Goal: Transaction & Acquisition: Purchase product/service

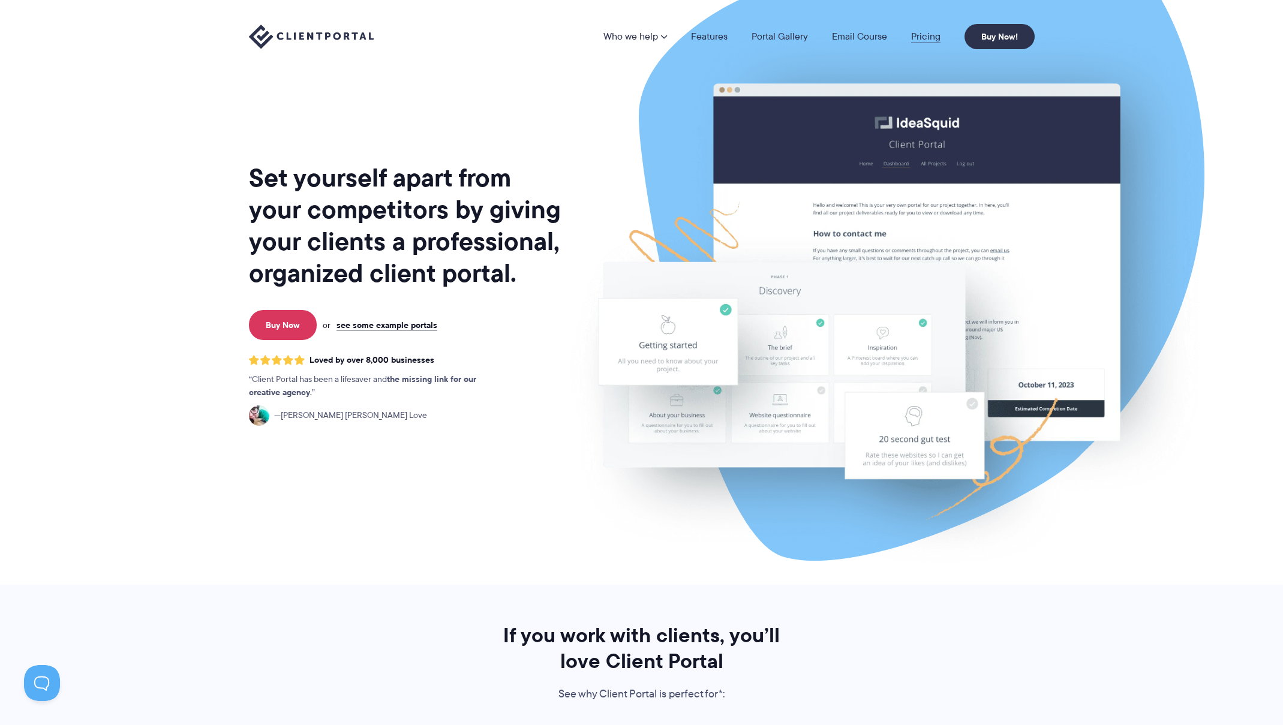
click at [927, 37] on link "Pricing" at bounding box center [925, 37] width 29 height 10
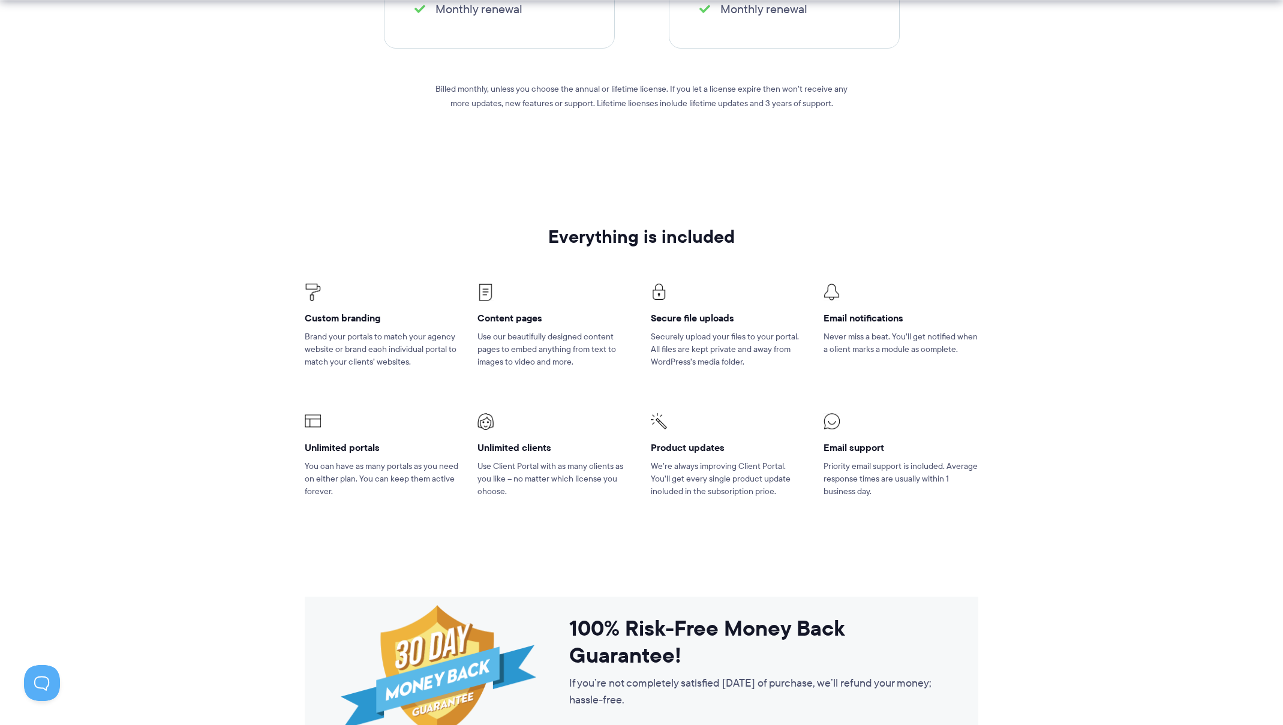
scroll to position [606, 0]
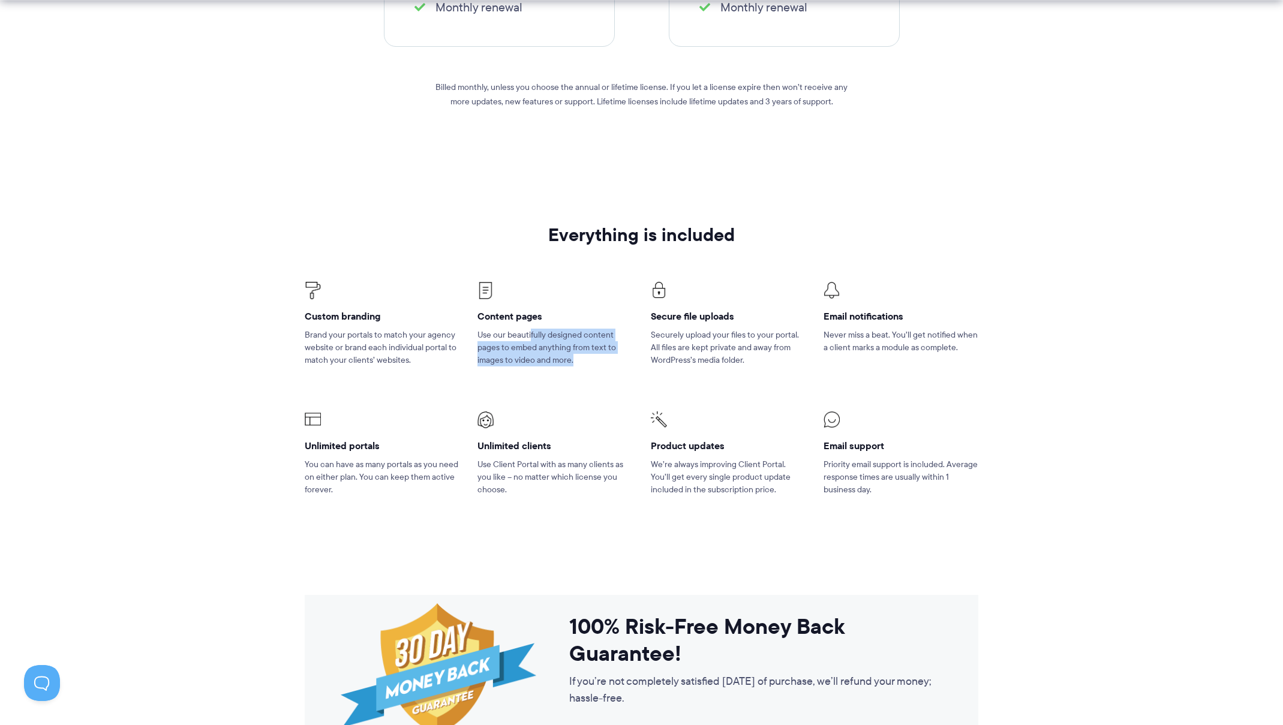
drag, startPoint x: 531, startPoint y: 334, endPoint x: 610, endPoint y: 372, distance: 88.0
click at [610, 372] on li "Content pages Use our beautifully designed content pages to embed anything from…" at bounding box center [554, 332] width 173 height 130
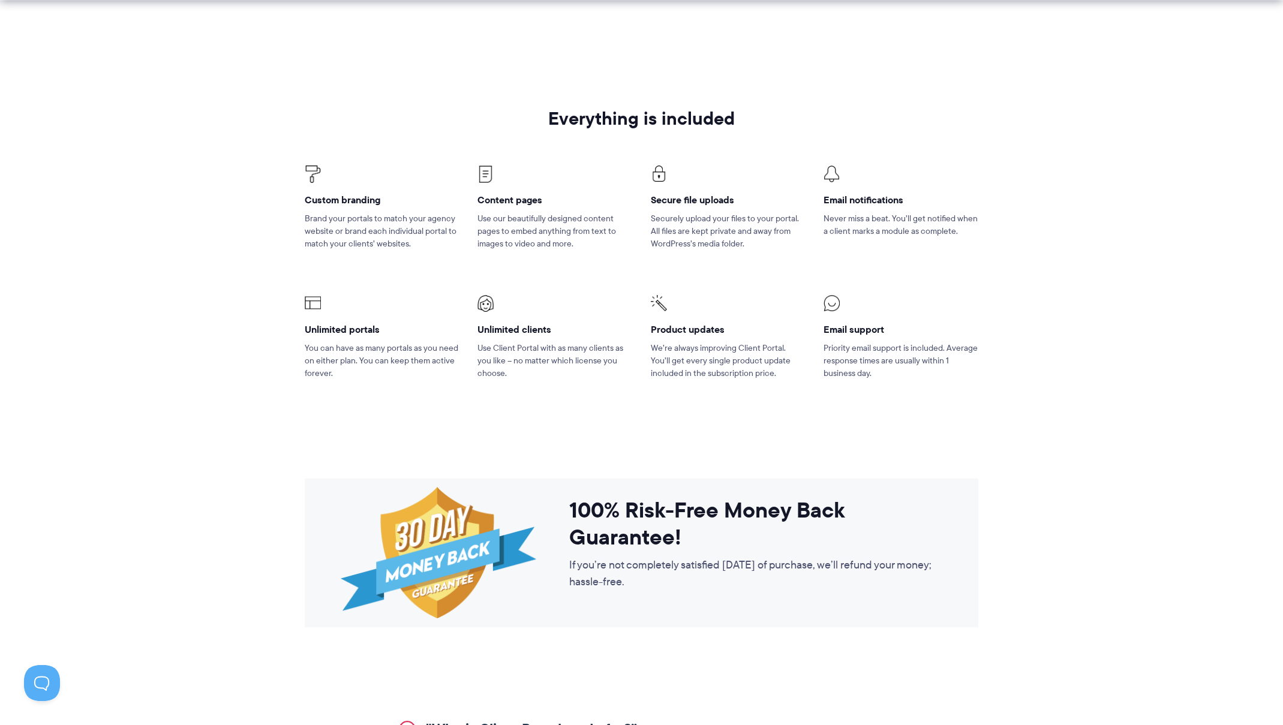
scroll to position [746, 0]
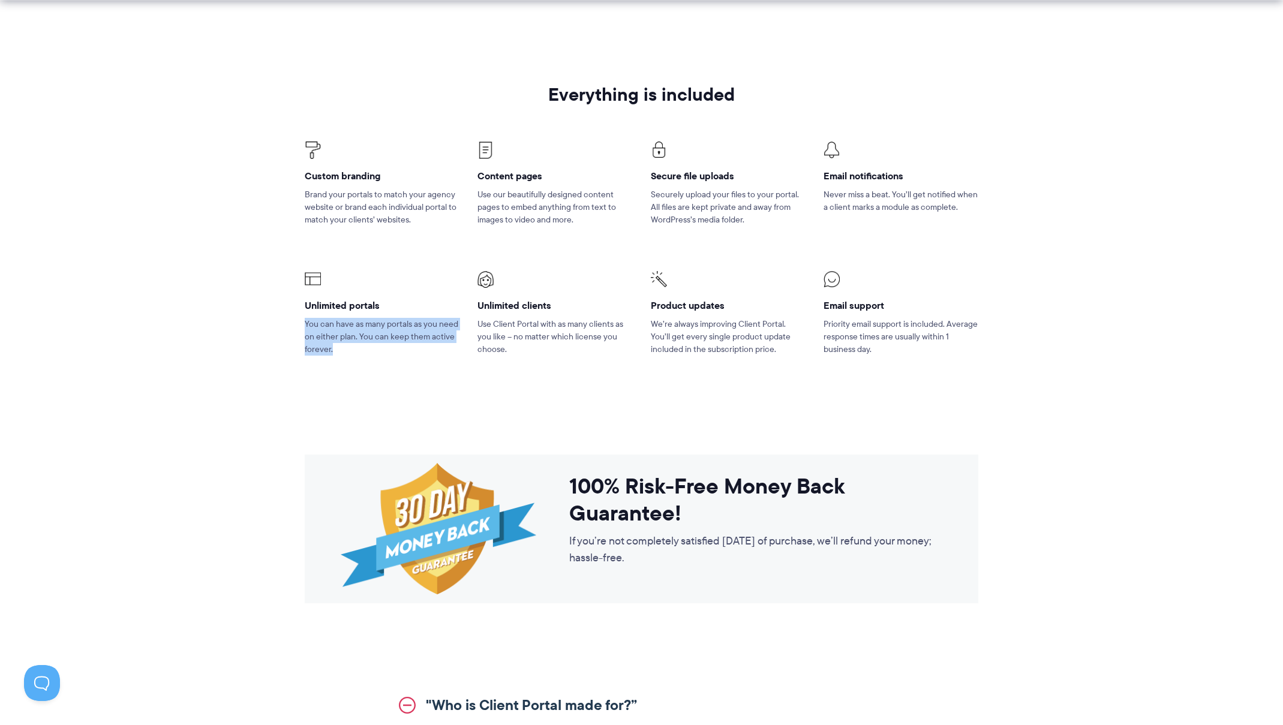
drag, startPoint x: 302, startPoint y: 325, endPoint x: 365, endPoint y: 372, distance: 78.5
click at [365, 372] on li "Unlimited portals You can have as many portals as you need on either plan. You …" at bounding box center [382, 321] width 173 height 130
click at [365, 371] on li "Unlimited portals You can have as many portals as you need on either plan. You …" at bounding box center [382, 321] width 173 height 130
drag, startPoint x: 362, startPoint y: 328, endPoint x: 383, endPoint y: 361, distance: 39.1
click at [383, 361] on li "Unlimited portals You can have as many portals as you need on either plan. You …" at bounding box center [382, 321] width 173 height 130
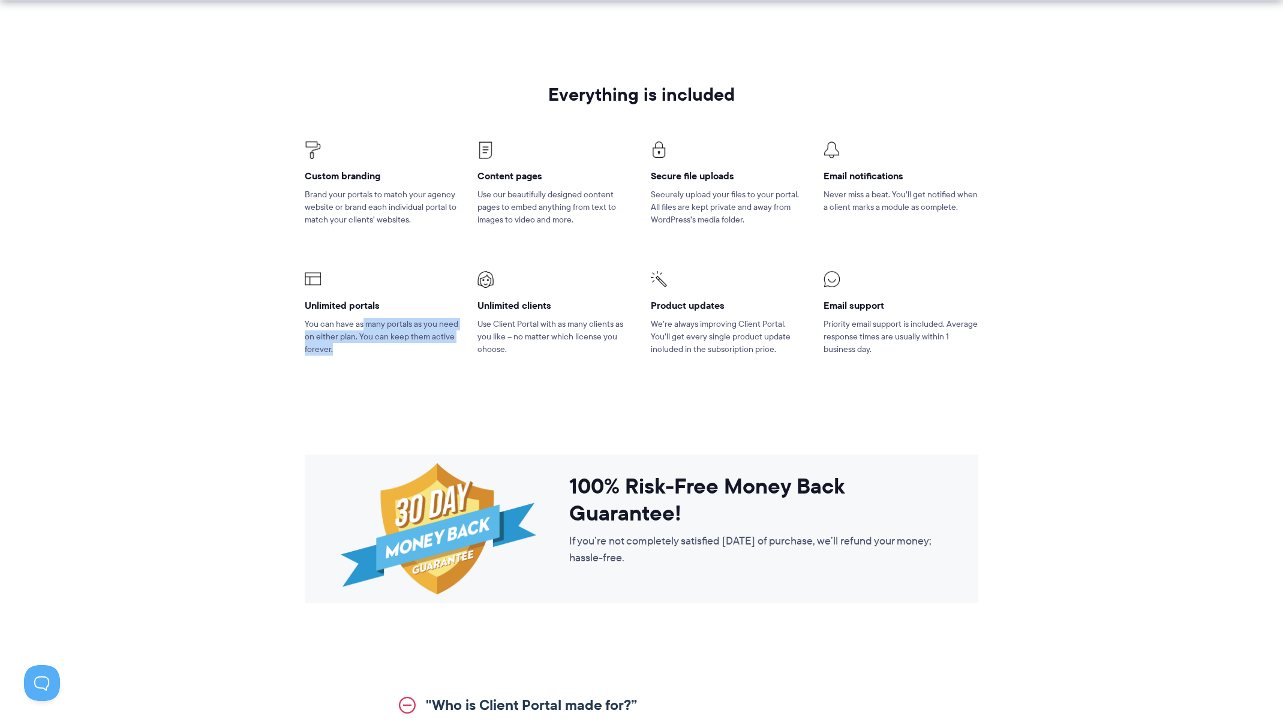
click at [383, 361] on li "Unlimited portals You can have as many portals as you need on either plan. You …" at bounding box center [382, 321] width 173 height 130
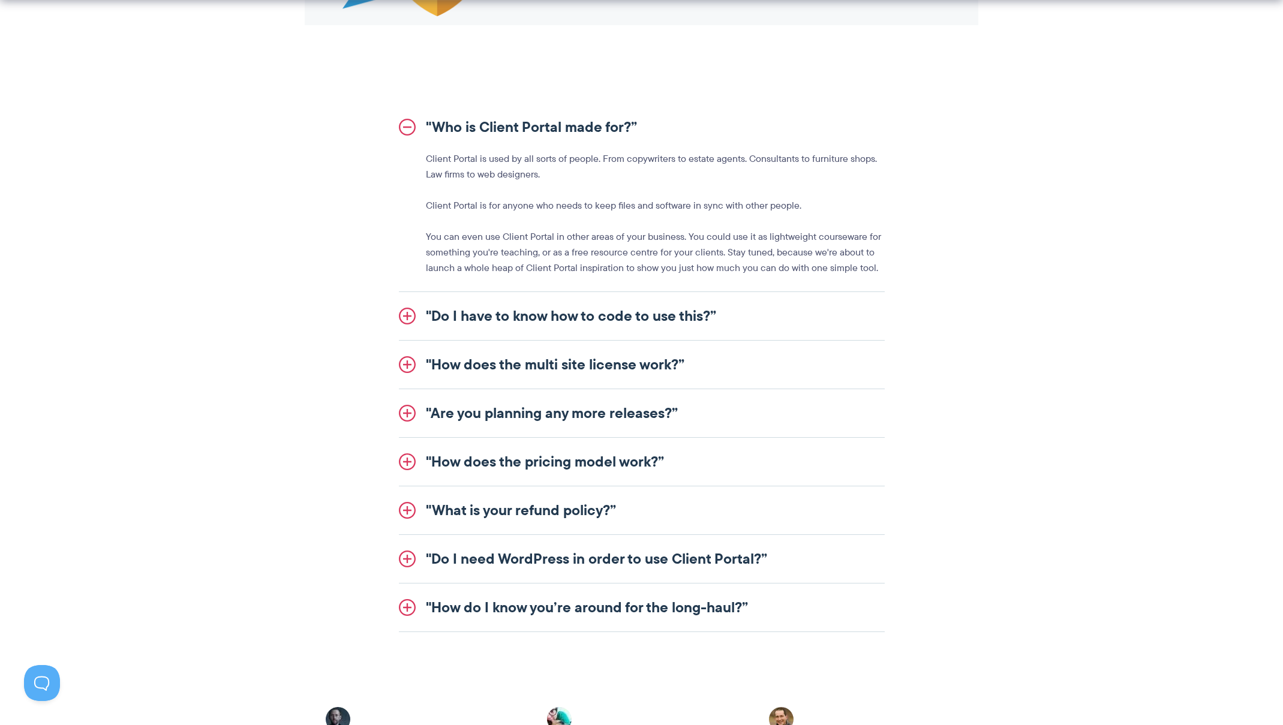
scroll to position [1334, 0]
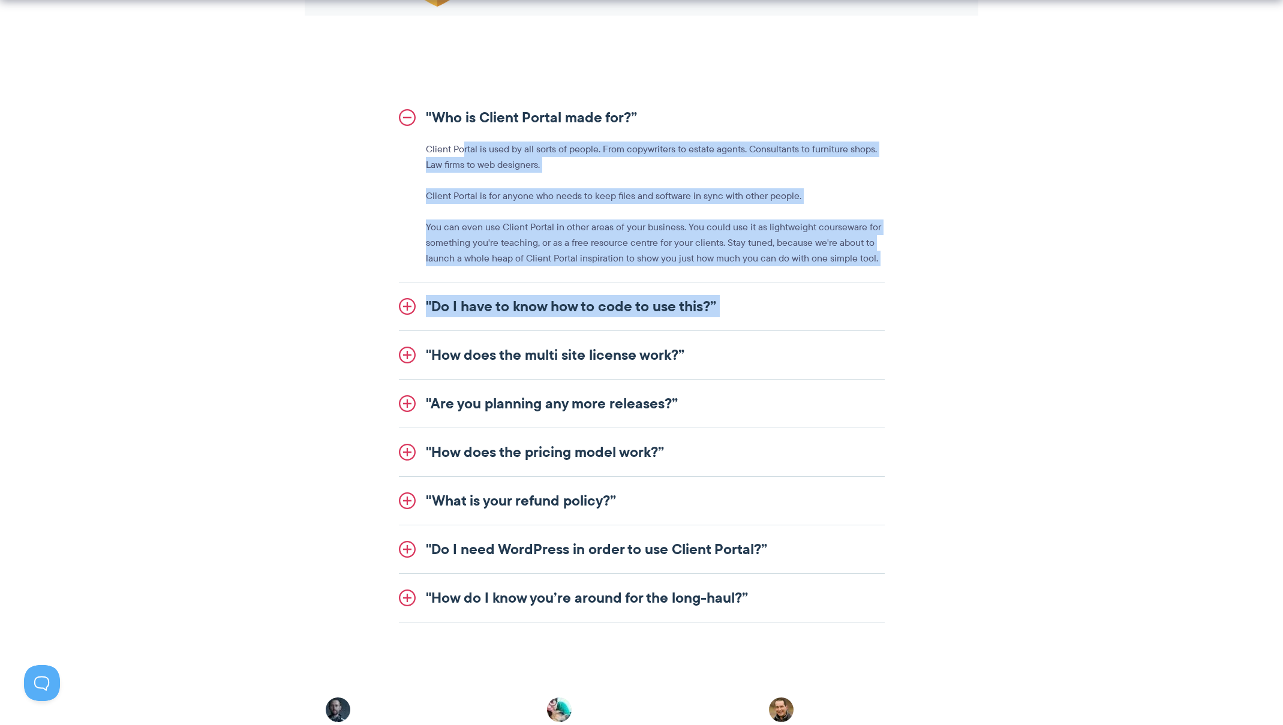
drag, startPoint x: 464, startPoint y: 142, endPoint x: 581, endPoint y: 336, distance: 227.3
click at [584, 336] on ul ""Who is Client Portal made for?” Client Portal is used by all sorts of people. …" at bounding box center [642, 358] width 486 height 529
click at [581, 336] on link ""How does the multi site license work?”" at bounding box center [642, 355] width 486 height 48
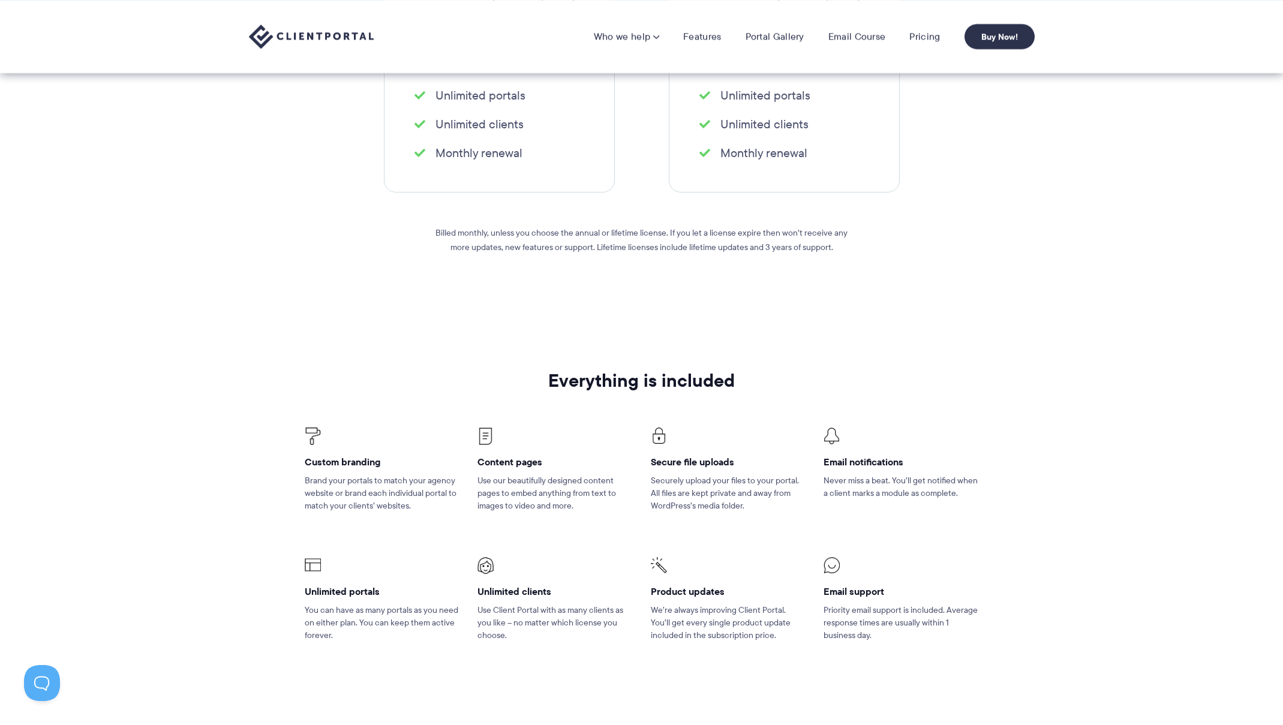
scroll to position [0, 0]
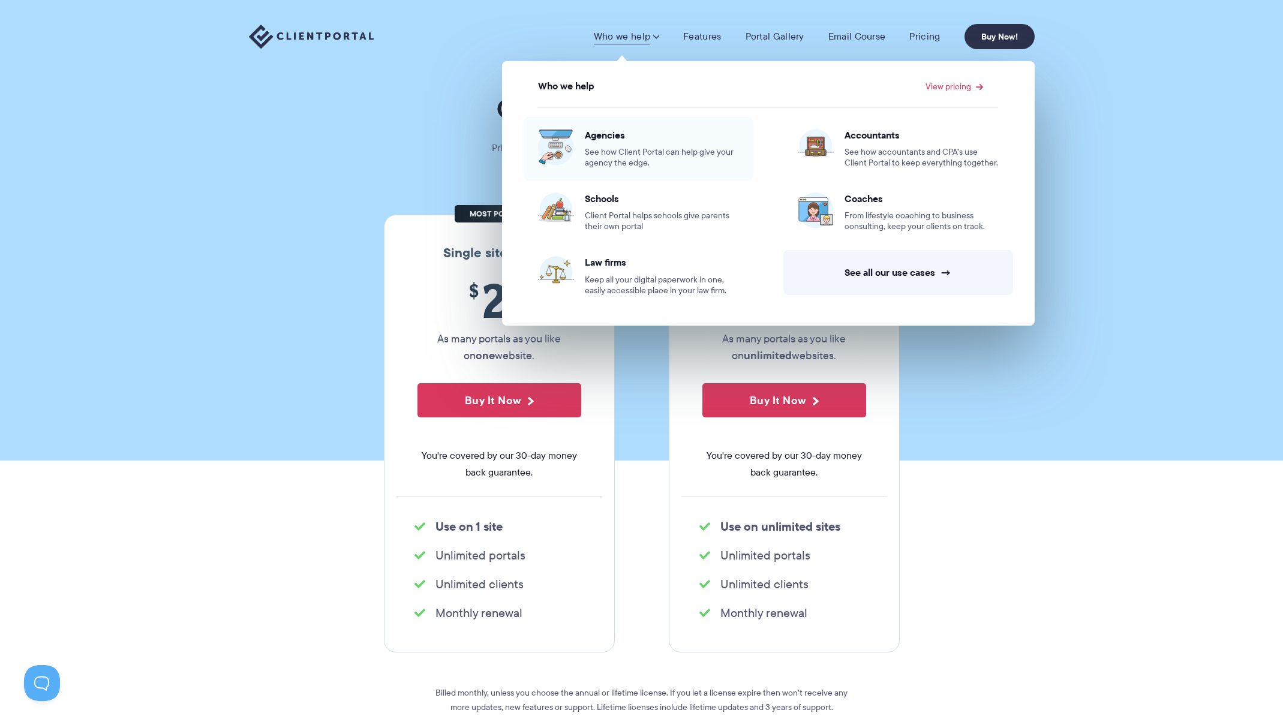
click at [626, 142] on div "Agencies See how Client Portal can help give your agency the edge." at bounding box center [662, 149] width 154 height 40
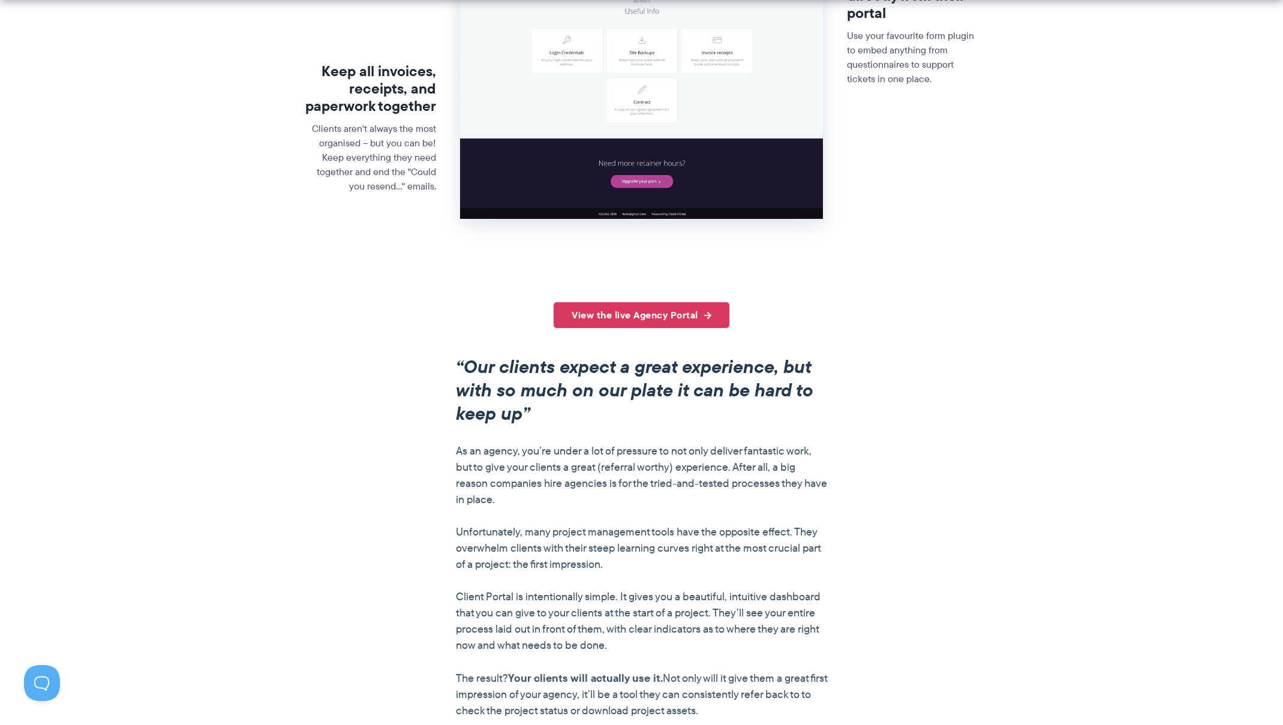
scroll to position [683, 0]
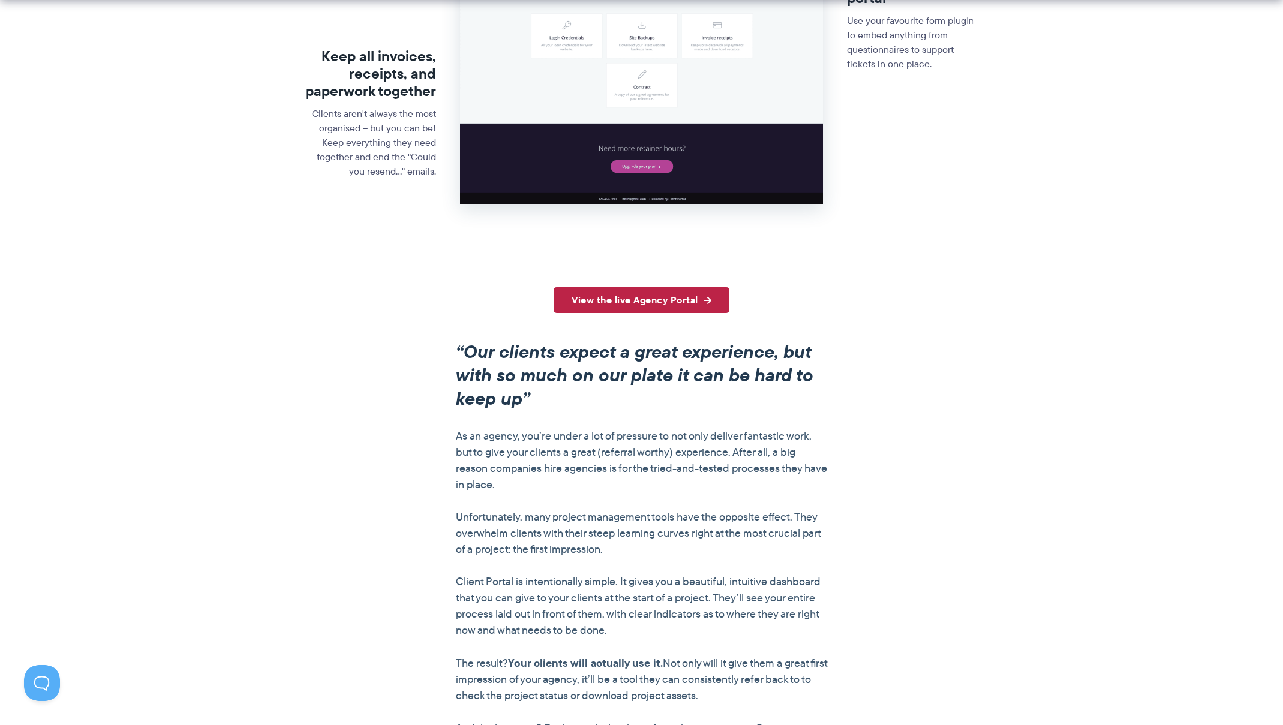
click at [647, 304] on link "View the live Agency Portal" at bounding box center [642, 300] width 176 height 26
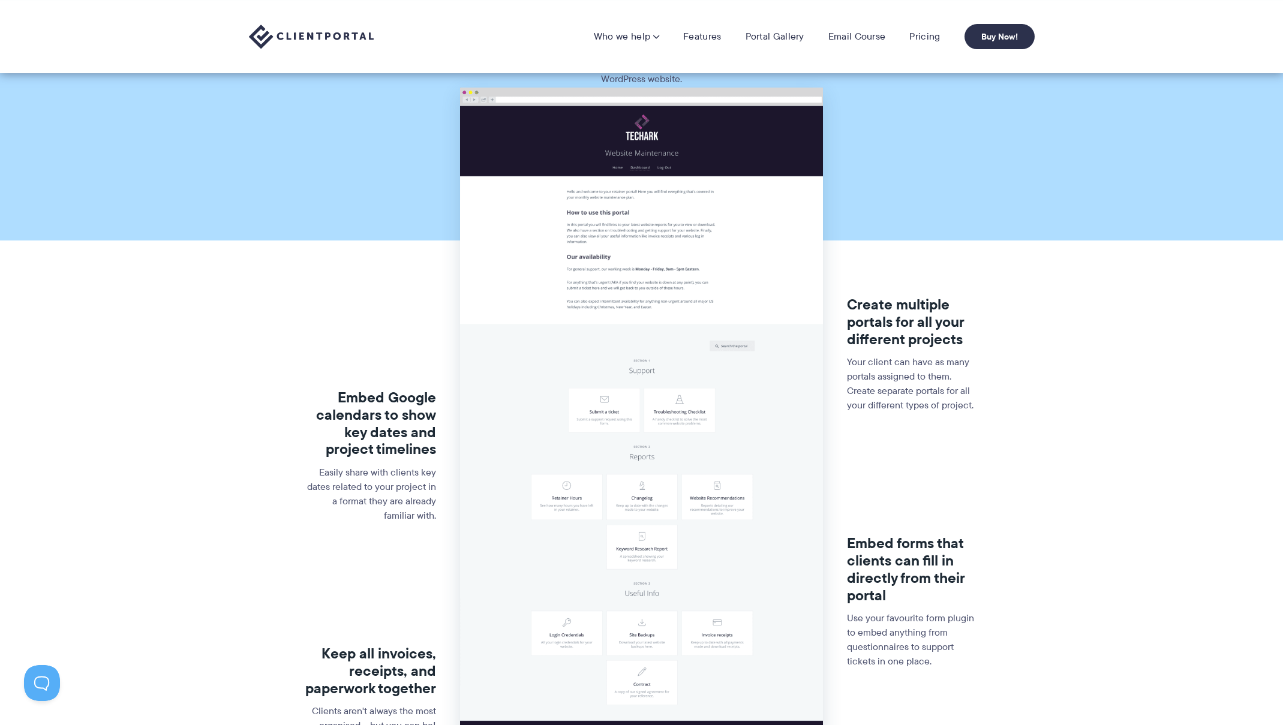
scroll to position [79, 0]
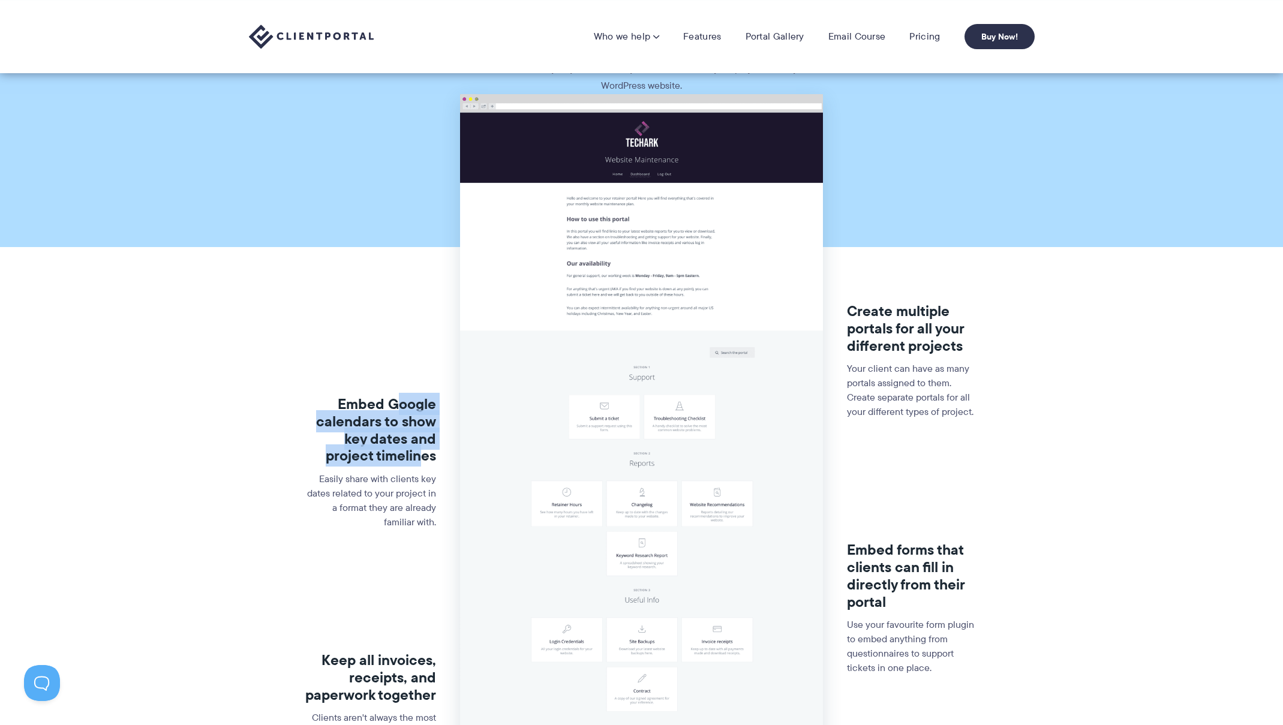
drag, startPoint x: 395, startPoint y: 409, endPoint x: 420, endPoint y: 459, distance: 55.5
click at [420, 459] on h3 "Embed Google calendars to show key dates and project timelines" at bounding box center [370, 430] width 131 height 69
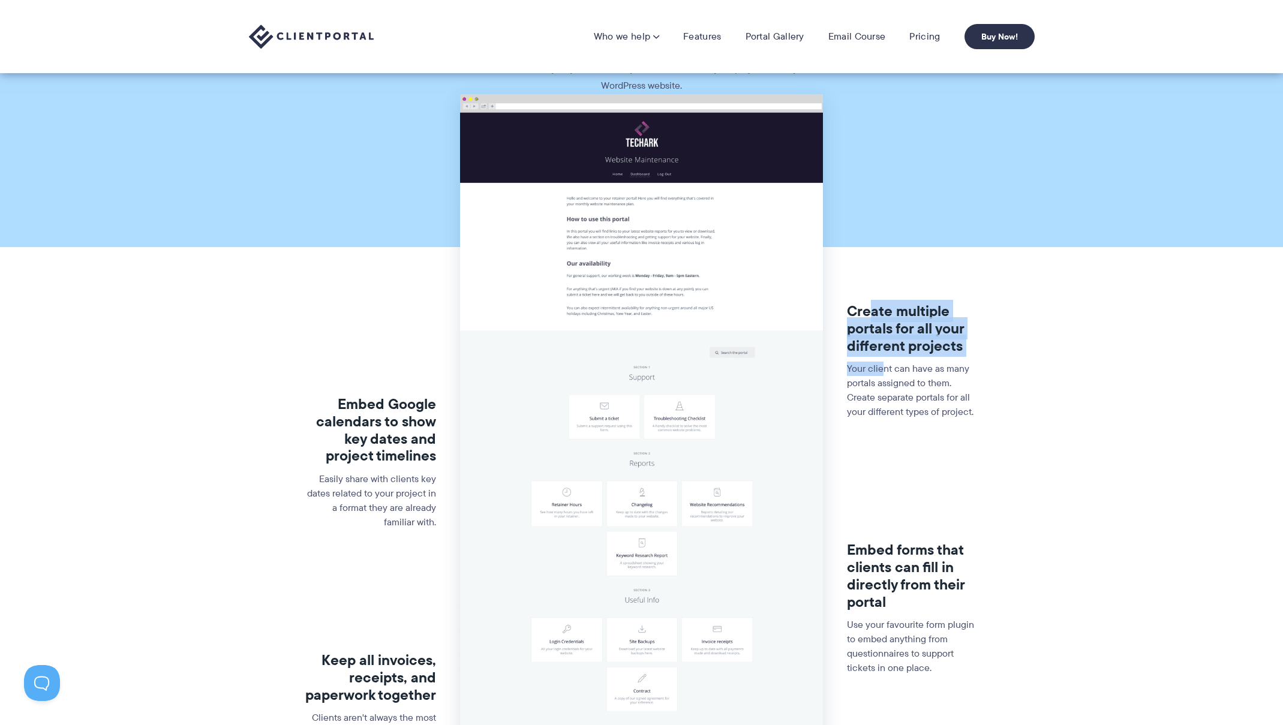
drag, startPoint x: 870, startPoint y: 317, endPoint x: 879, endPoint y: 375, distance: 58.3
click at [882, 374] on div "Create multiple portals for all your different projects Your client can have as…" at bounding box center [912, 369] width 131 height 239
click at [879, 375] on p "Your client can have as many portals assigned to them. Create separate portals …" at bounding box center [912, 391] width 131 height 58
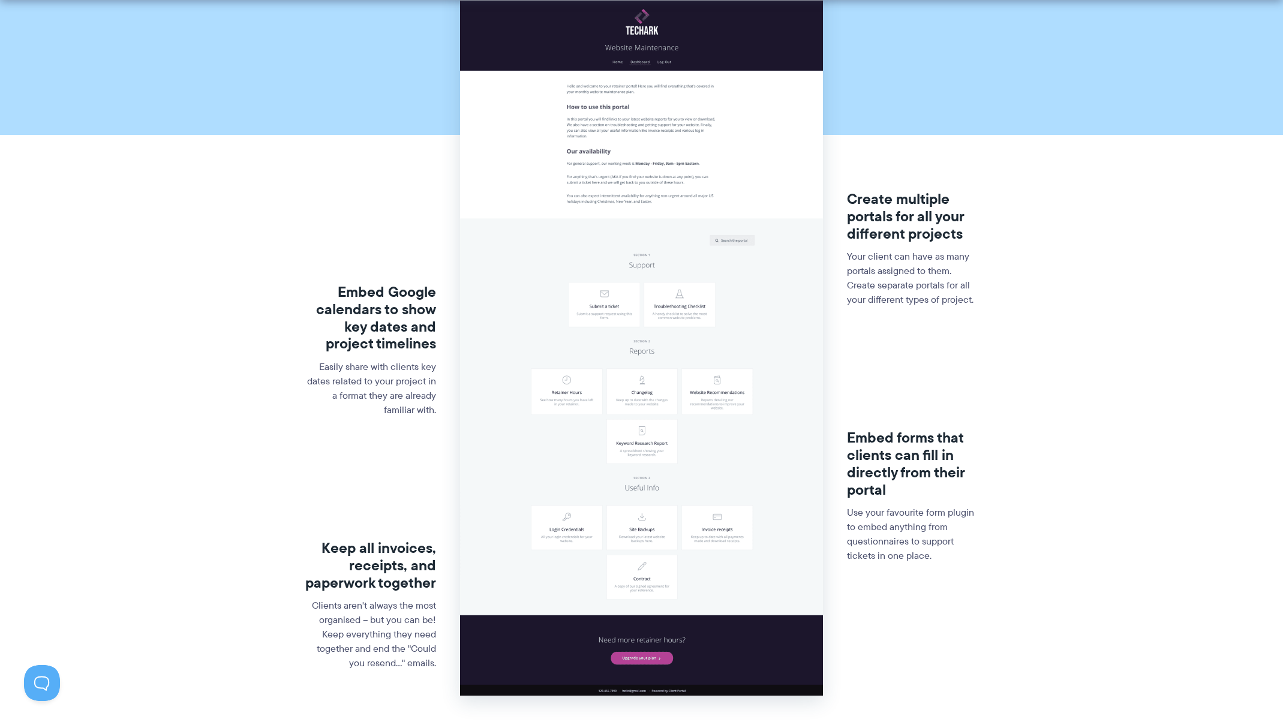
scroll to position [244, 0]
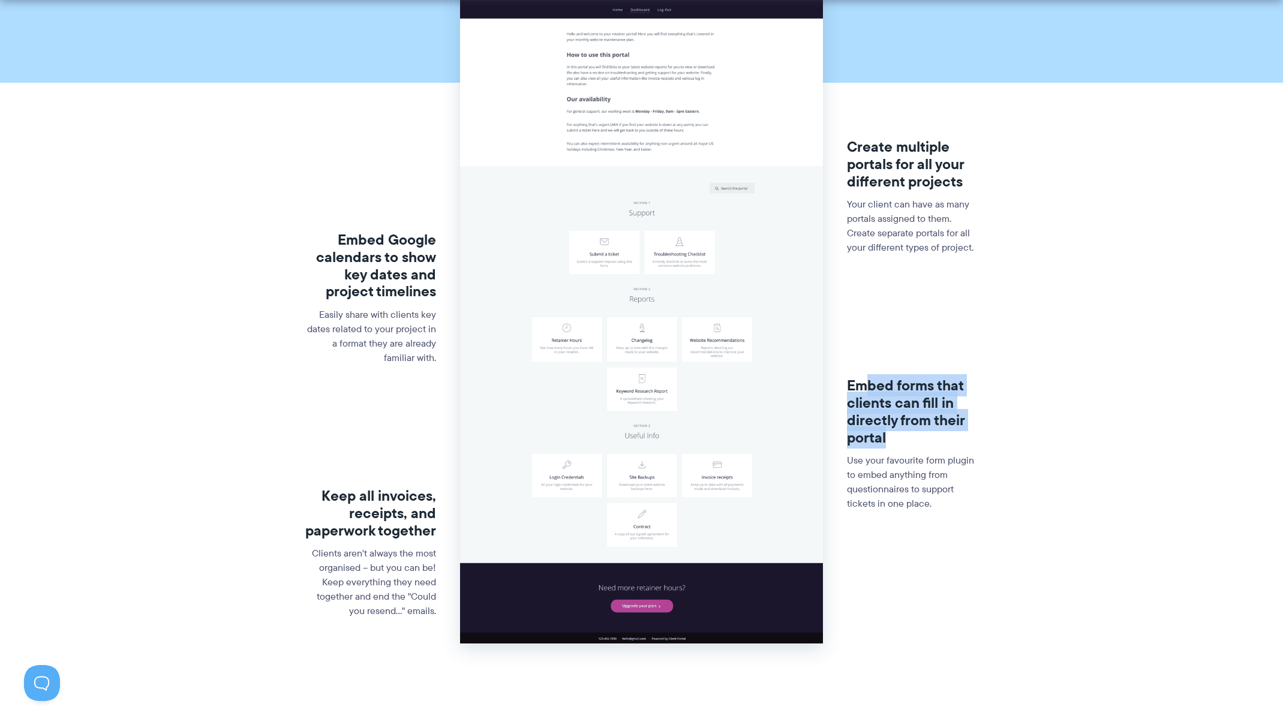
drag, startPoint x: 863, startPoint y: 380, endPoint x: 914, endPoint y: 435, distance: 75.1
click at [914, 435] on h3 "Embed forms that clients can fill in directly from their portal" at bounding box center [912, 411] width 131 height 69
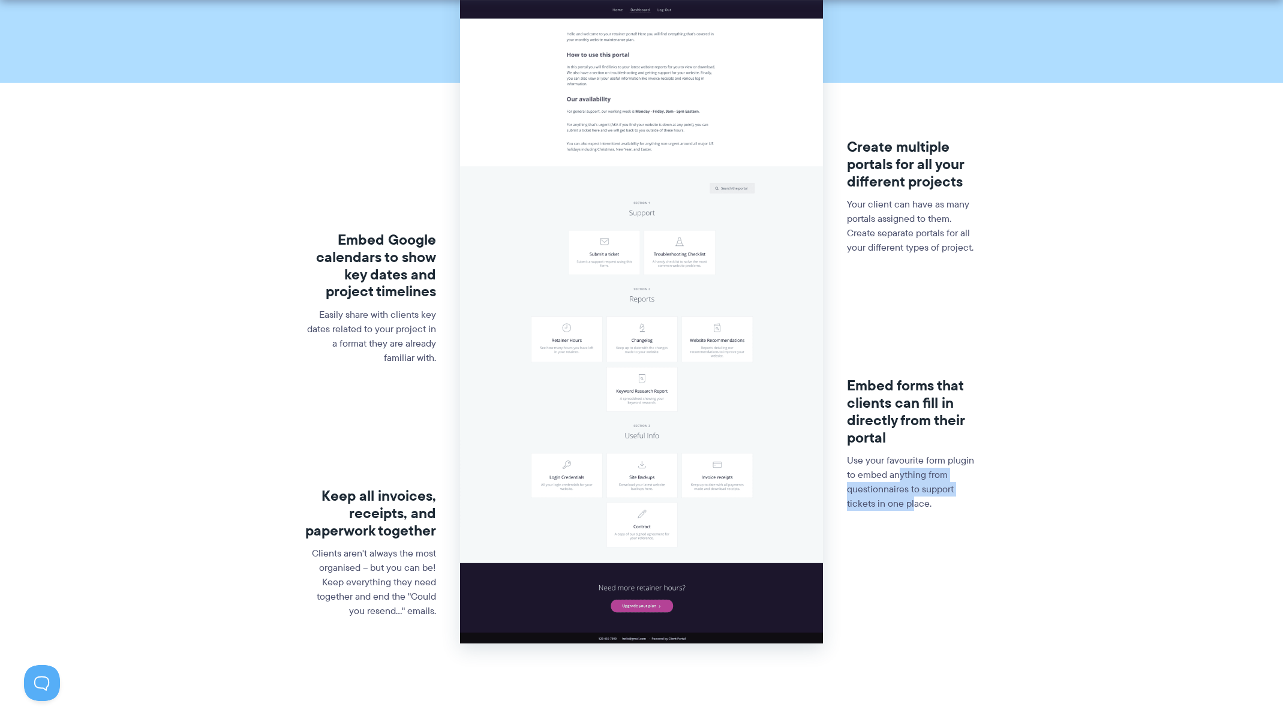
drag, startPoint x: 899, startPoint y: 469, endPoint x: 914, endPoint y: 498, distance: 32.2
click at [914, 498] on p "Use your favourite form plugin to embed anything from questionnaires to support…" at bounding box center [912, 482] width 131 height 58
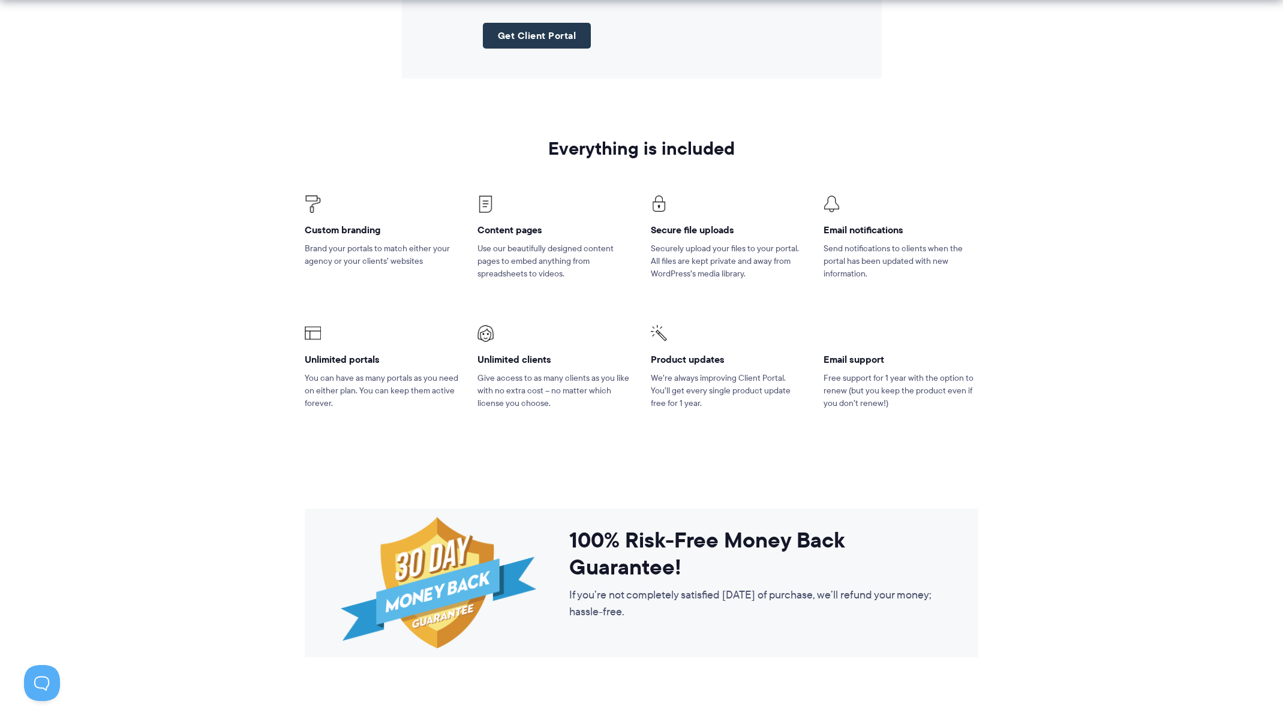
scroll to position [1685, 0]
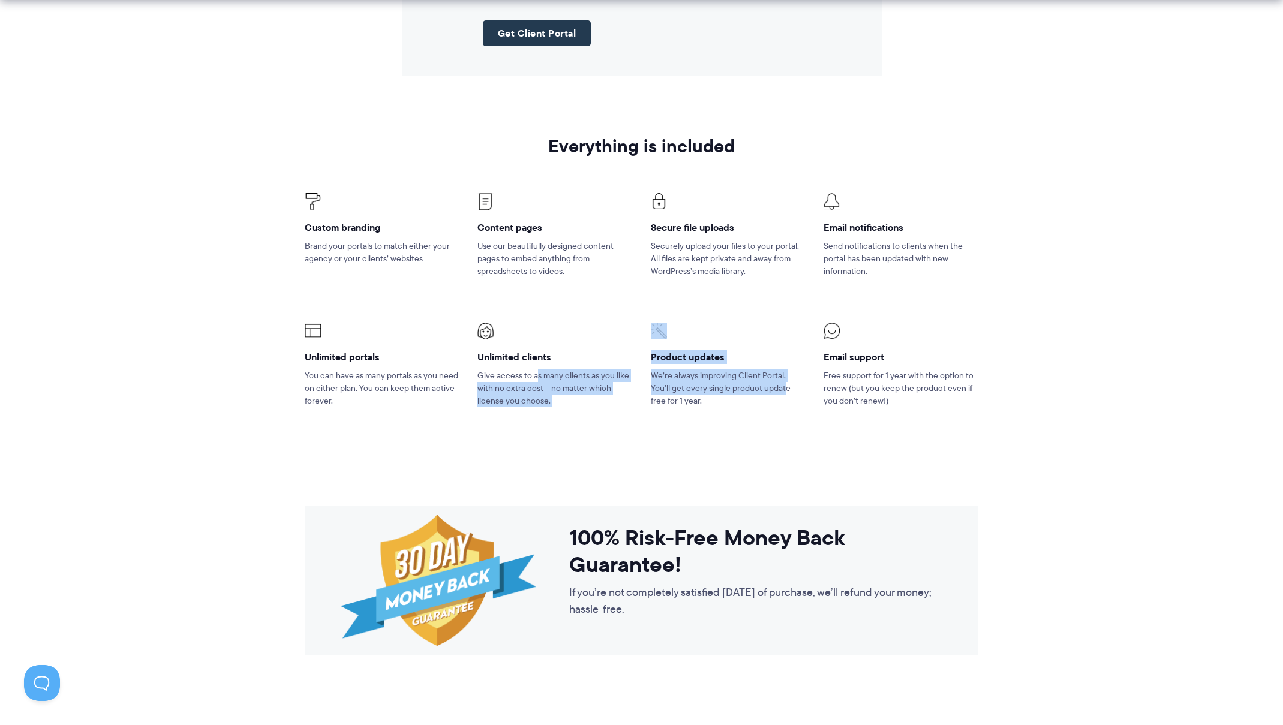
drag, startPoint x: 537, startPoint y: 378, endPoint x: 764, endPoint y: 394, distance: 227.3
click at [764, 393] on ul "Custom branding Brand your portals to match either your agency or your clients’…" at bounding box center [642, 300] width 692 height 274
click at [764, 394] on p "We’re always improving Client Portal. You’ll get every single product update fr…" at bounding box center [728, 388] width 155 height 38
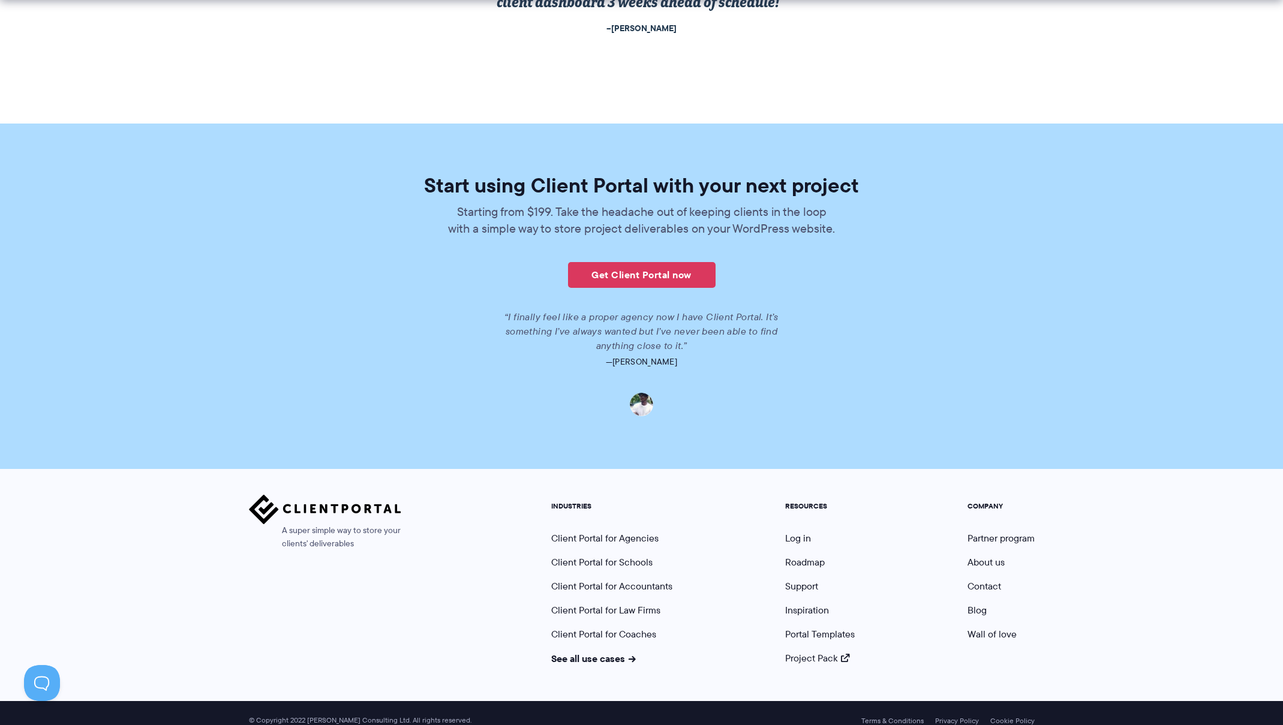
scroll to position [2577, 0]
click at [676, 275] on link "Get Client Portal now" at bounding box center [642, 275] width 148 height 26
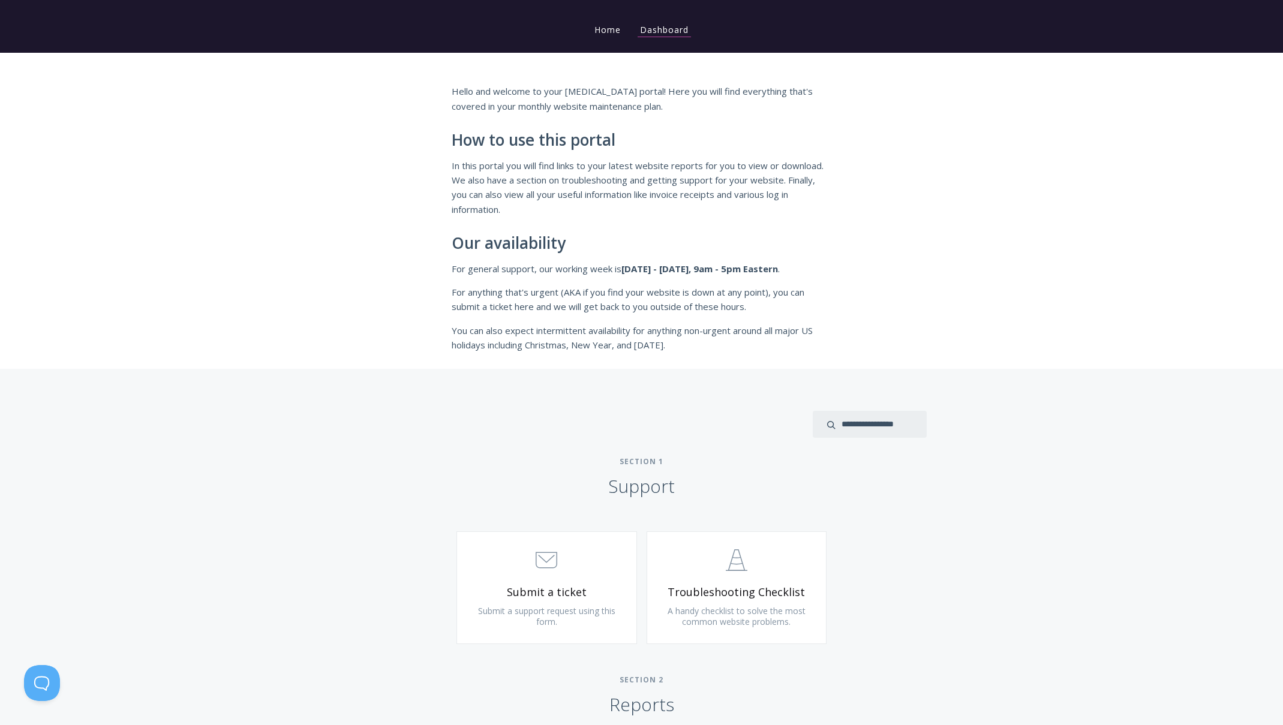
scroll to position [128, 0]
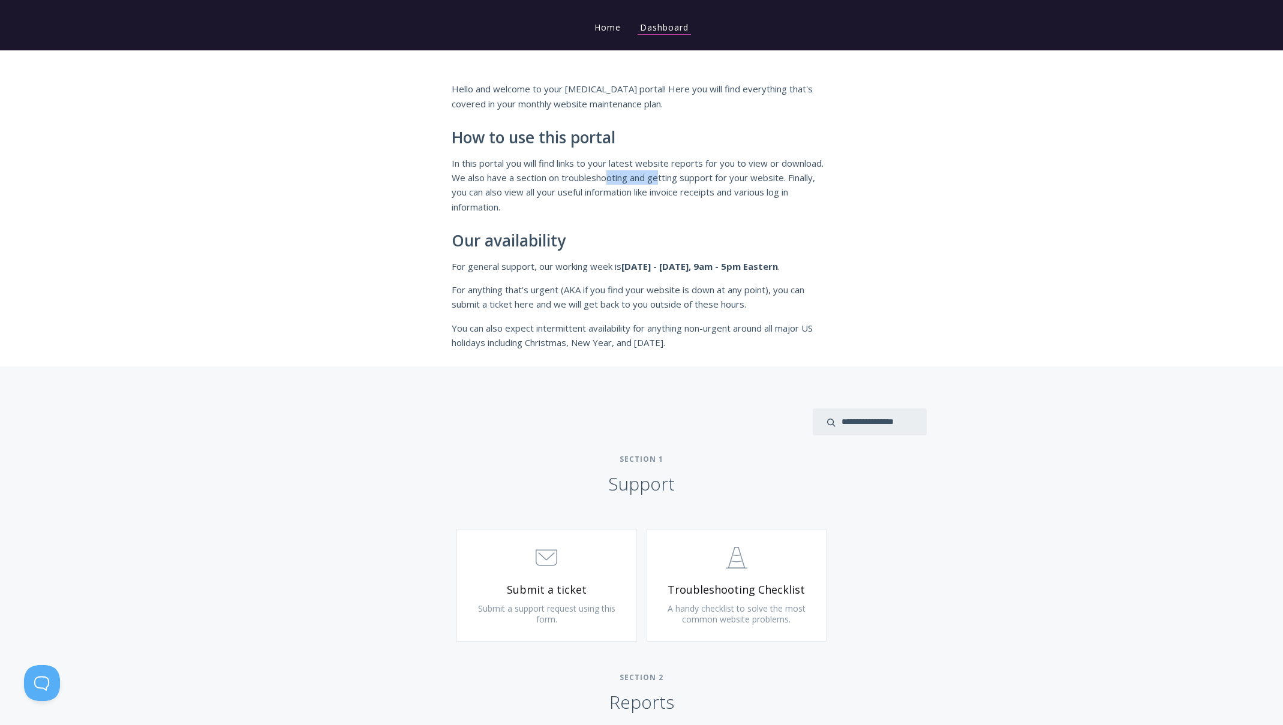
drag, startPoint x: 609, startPoint y: 172, endPoint x: 663, endPoint y: 196, distance: 59.9
click at [663, 188] on p "In this portal you will find links to your latest website reports for you to vi…" at bounding box center [642, 185] width 380 height 59
click at [663, 196] on p "In this portal you will find links to your latest website reports for you to vi…" at bounding box center [642, 185] width 380 height 59
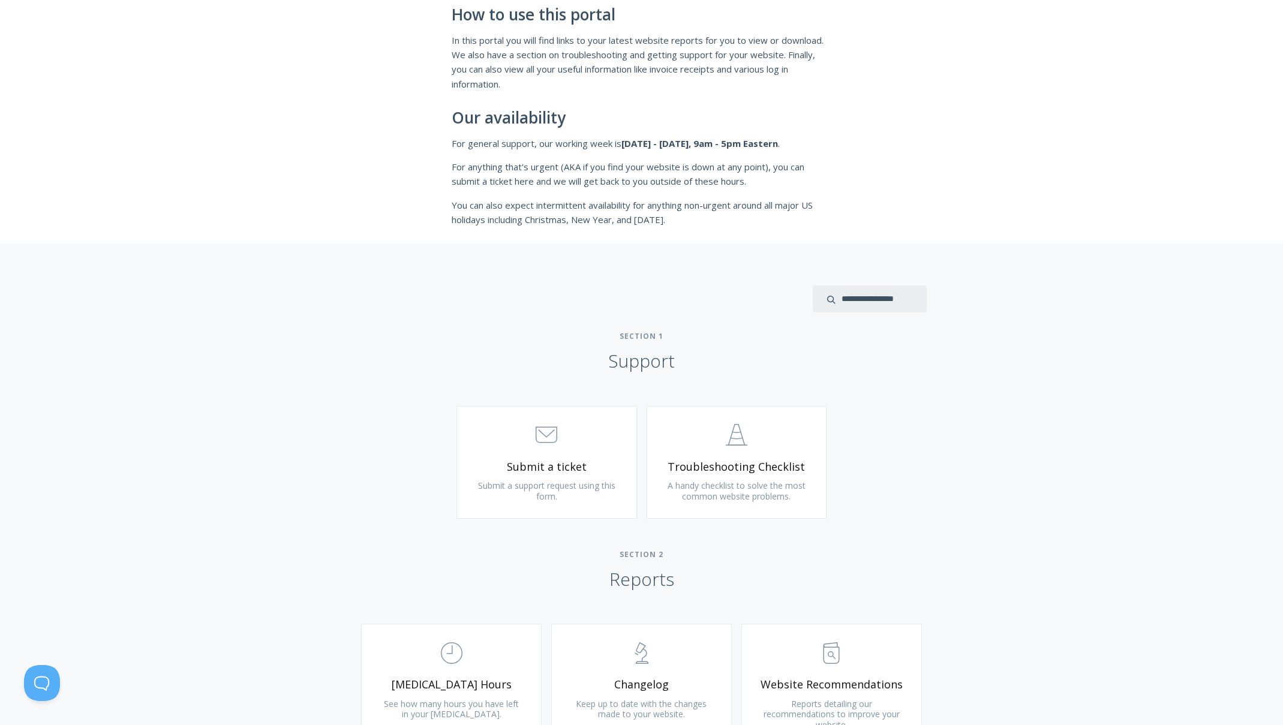
scroll to position [261, 0]
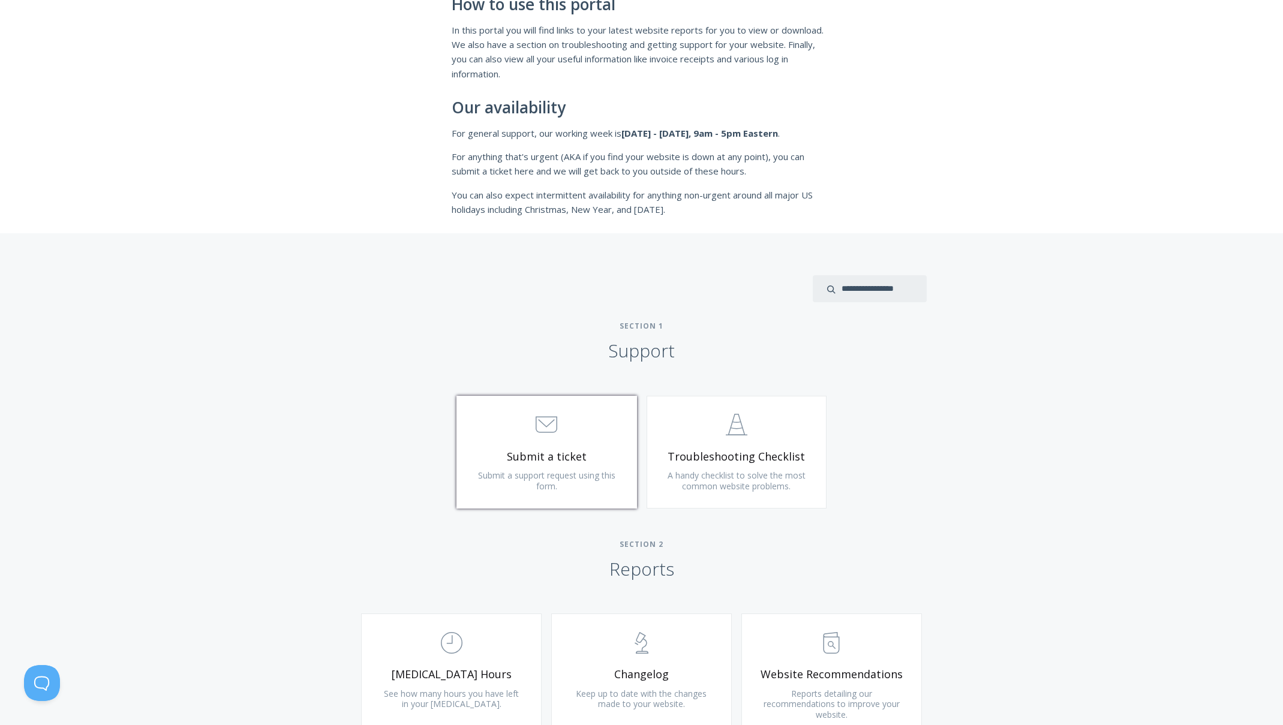
click at [594, 476] on span "Submit a support request using this form." at bounding box center [546, 481] width 137 height 22
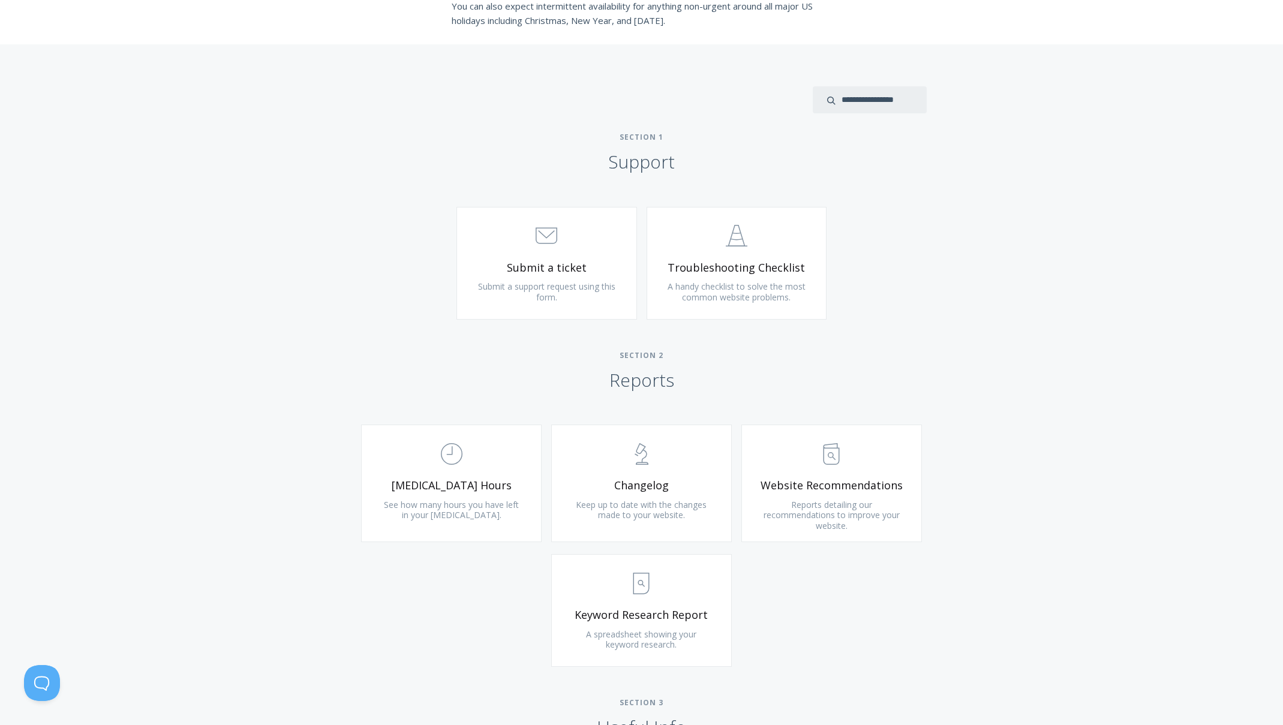
scroll to position [456, 0]
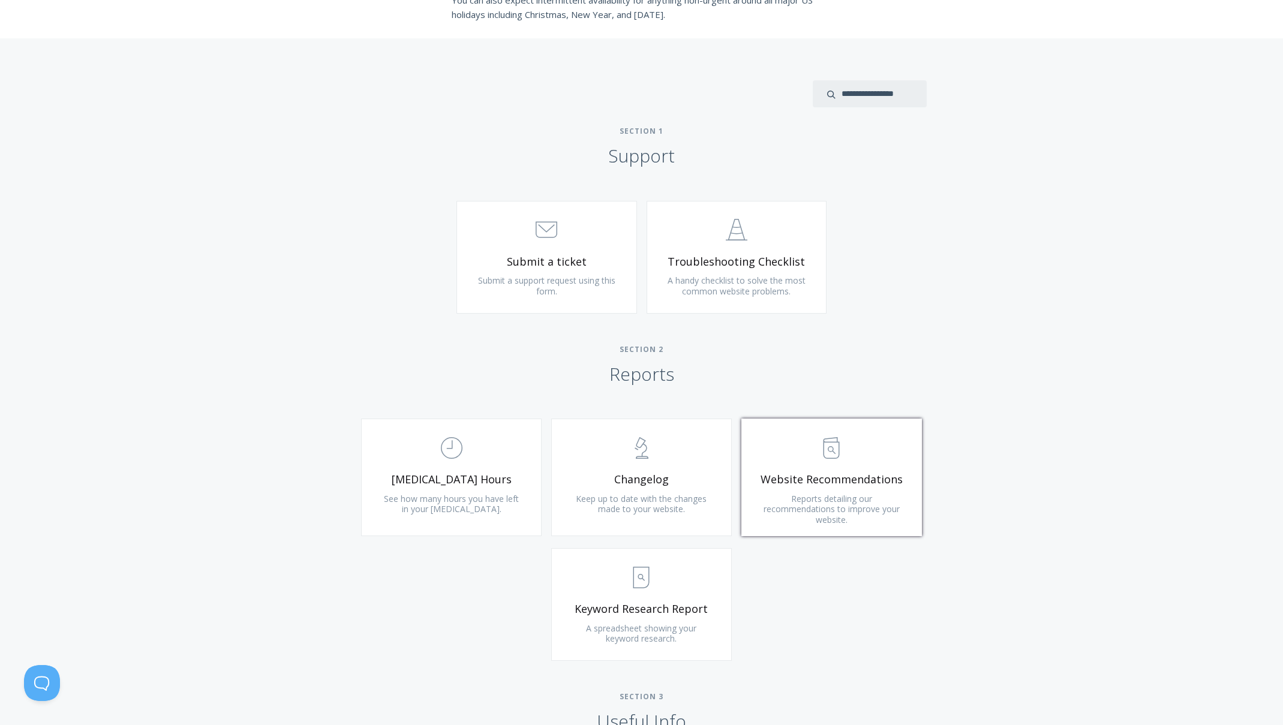
click at [840, 474] on span "Website Recommendations" at bounding box center [831, 480] width 143 height 14
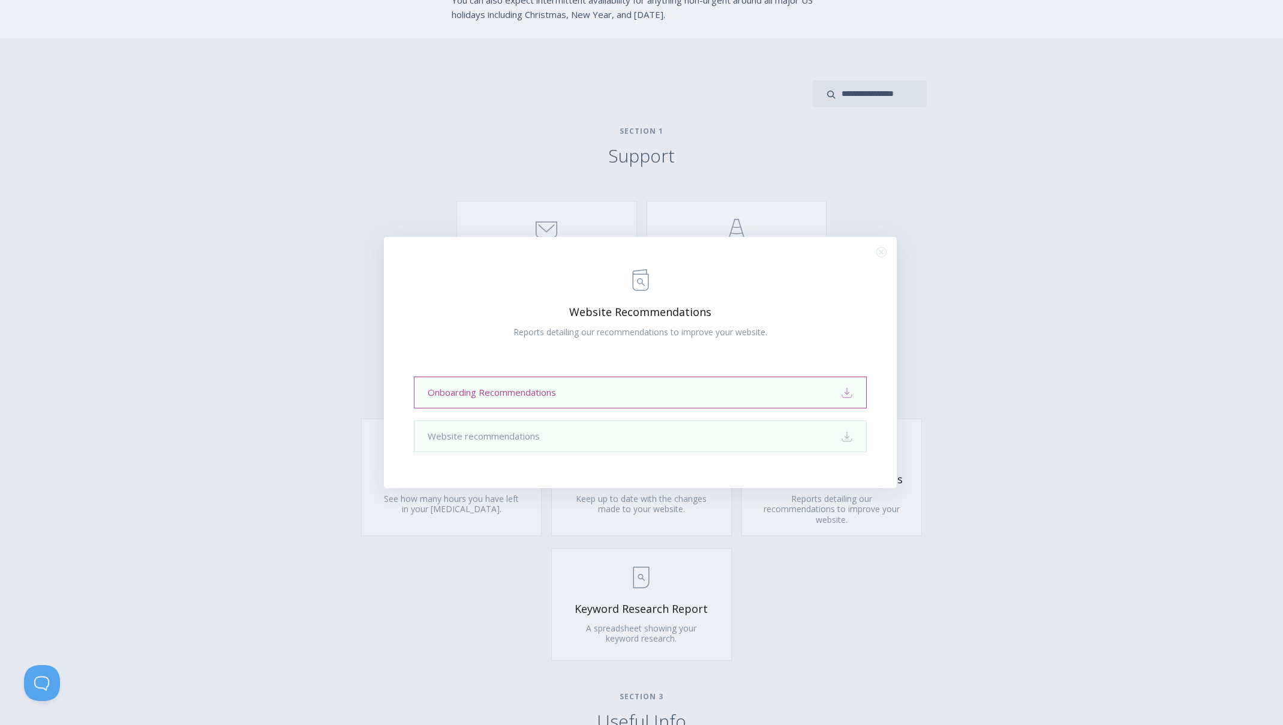
click at [673, 385] on link "Onboarding Recommendations Download" at bounding box center [640, 393] width 453 height 32
click at [930, 226] on div ".st0{fill:none;stroke:#000000;stroke-width:2;stroke-miterlimit:10;} Untitled-13…" at bounding box center [641, 362] width 1283 height 725
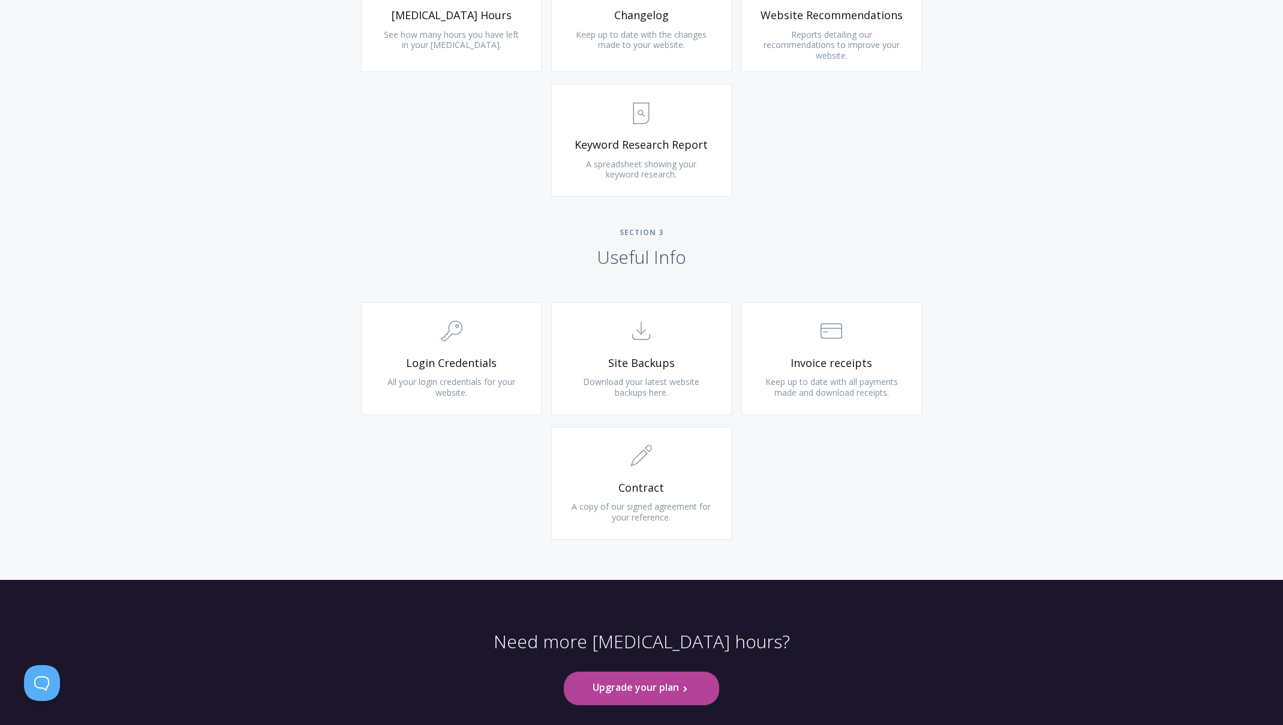
scroll to position [924, 0]
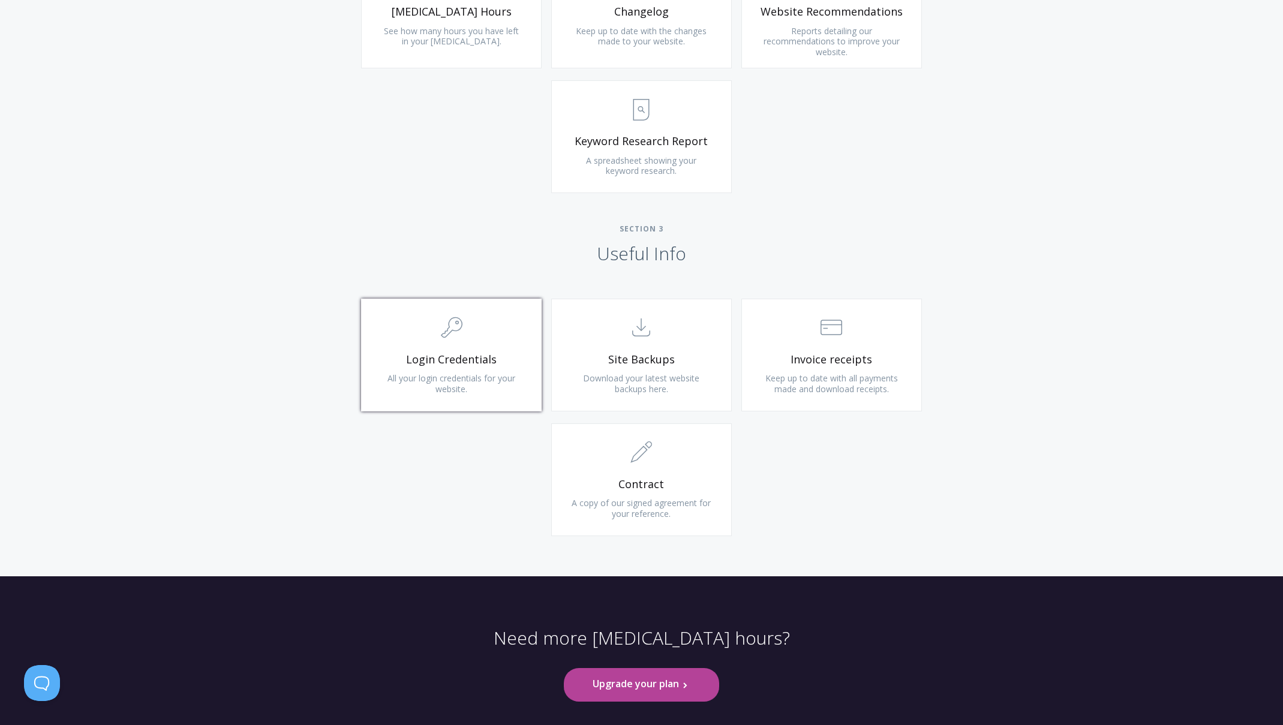
click at [515, 353] on span "Login Credentials" at bounding box center [451, 360] width 143 height 14
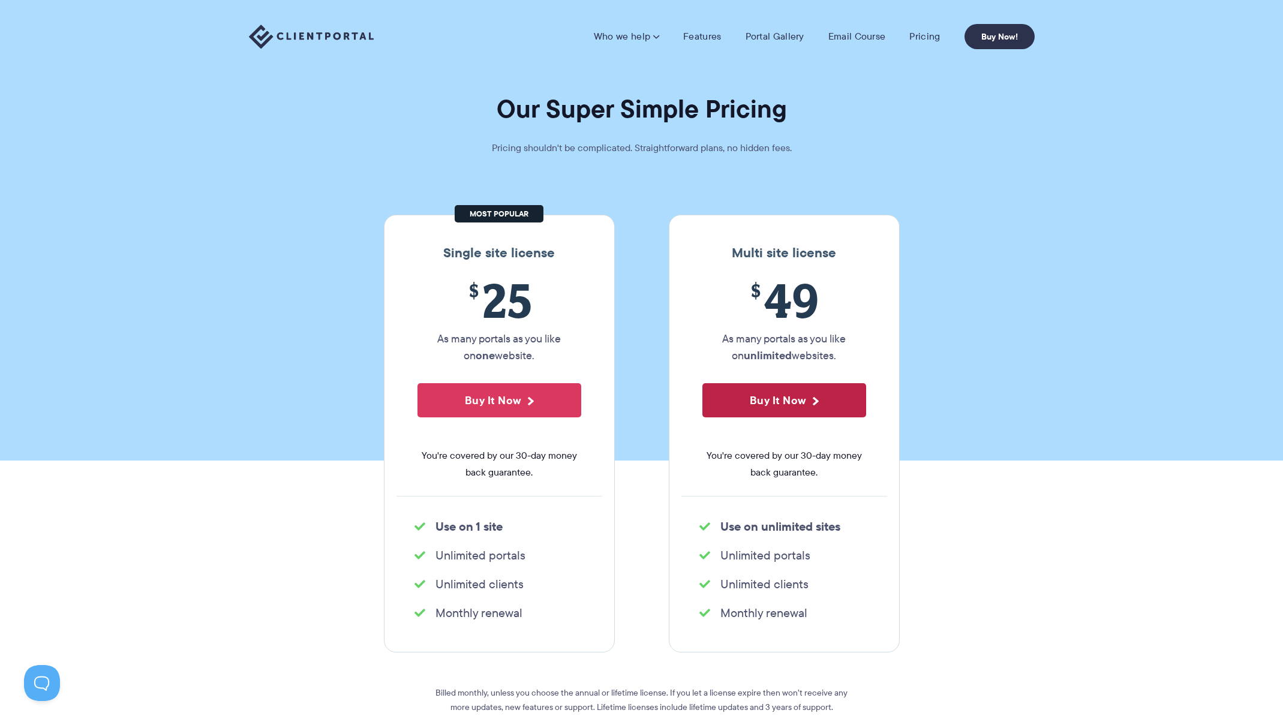
click at [807, 405] on button "Buy It Now" at bounding box center [784, 400] width 164 height 34
click at [765, 39] on link "Portal Gallery" at bounding box center [775, 37] width 59 height 12
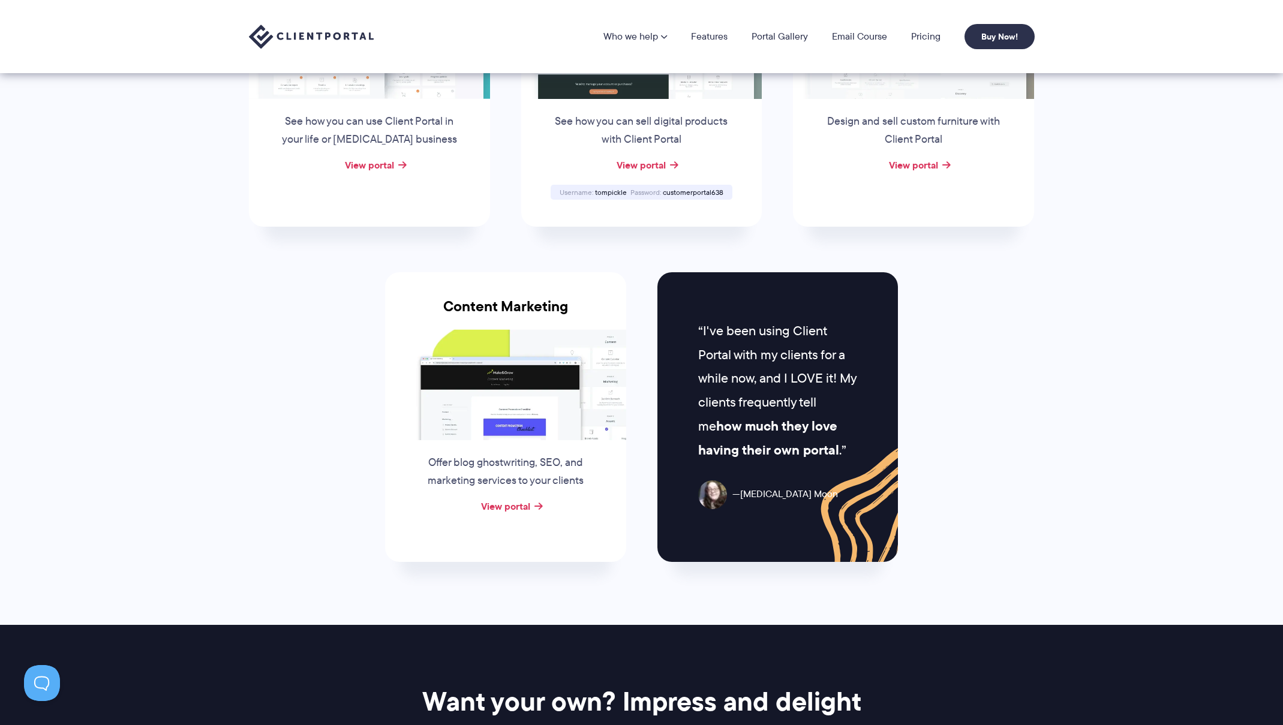
scroll to position [953, 0]
